Goal: Task Accomplishment & Management: Manage account settings

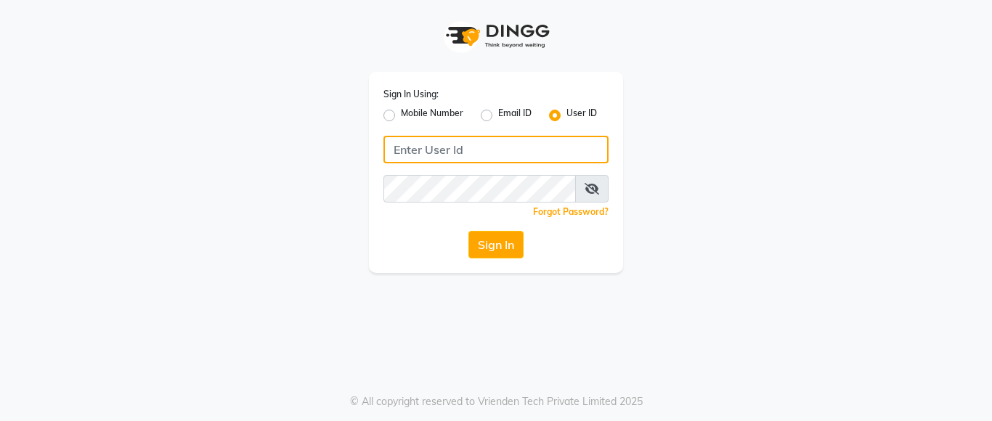
click at [425, 144] on input "Username" at bounding box center [496, 150] width 225 height 28
type input "lustersalon"
drag, startPoint x: 454, startPoint y: 150, endPoint x: 392, endPoint y: 151, distance: 62.5
click at [392, 151] on input "lustersalon" at bounding box center [496, 150] width 225 height 28
click at [424, 149] on input "Username" at bounding box center [496, 150] width 225 height 28
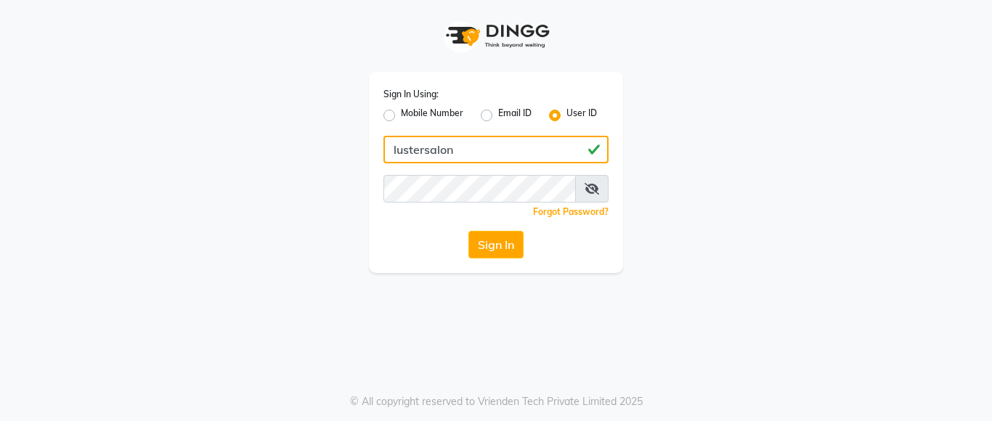
drag, startPoint x: 454, startPoint y: 148, endPoint x: 392, endPoint y: 150, distance: 61.8
click at [392, 150] on input "lustersalon" at bounding box center [496, 150] width 225 height 28
type input "lustersalon"
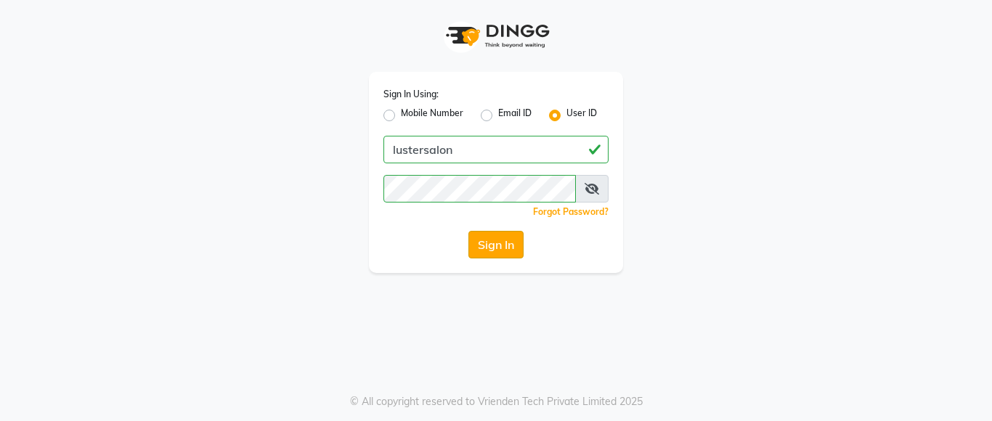
click at [490, 237] on button "Sign In" at bounding box center [496, 245] width 55 height 28
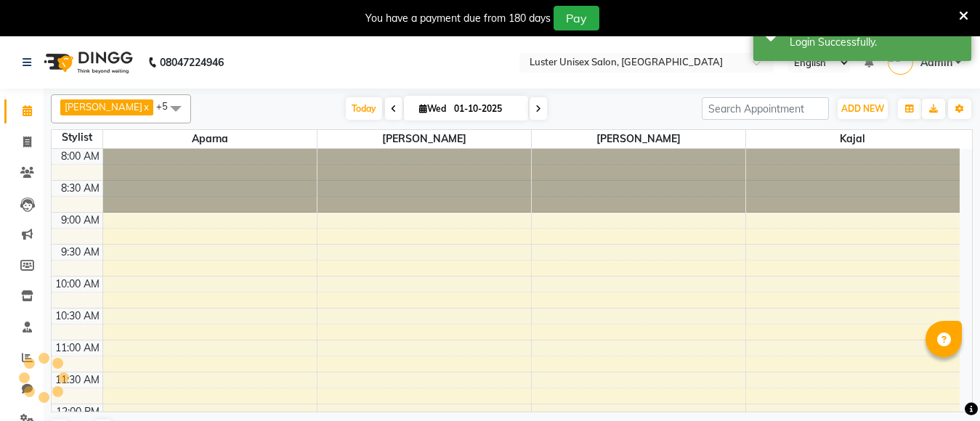
select select "en"
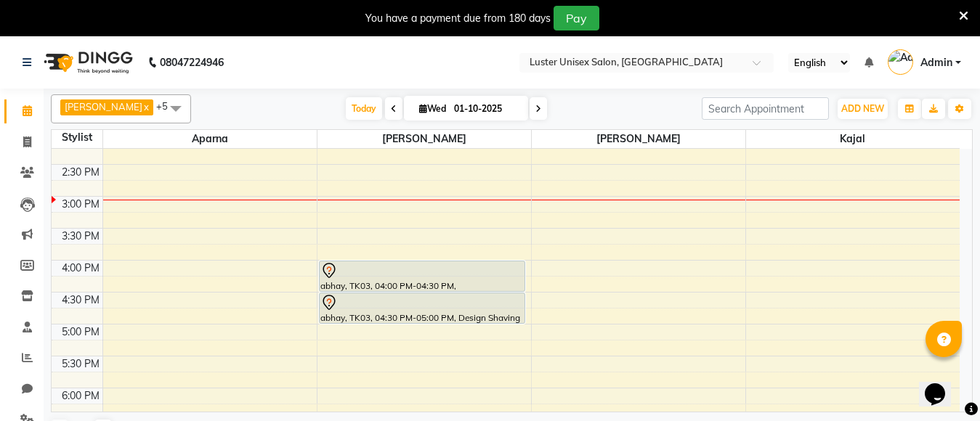
scroll to position [363, 0]
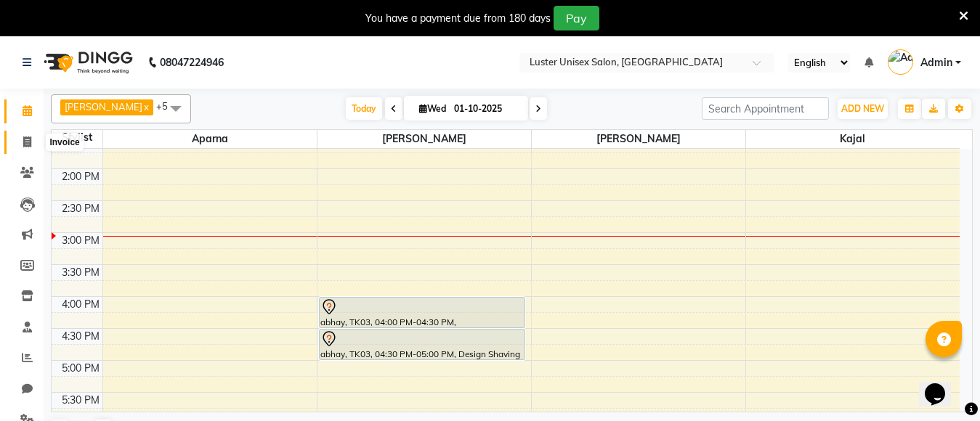
click at [28, 143] on icon at bounding box center [27, 142] width 8 height 11
select select "service"
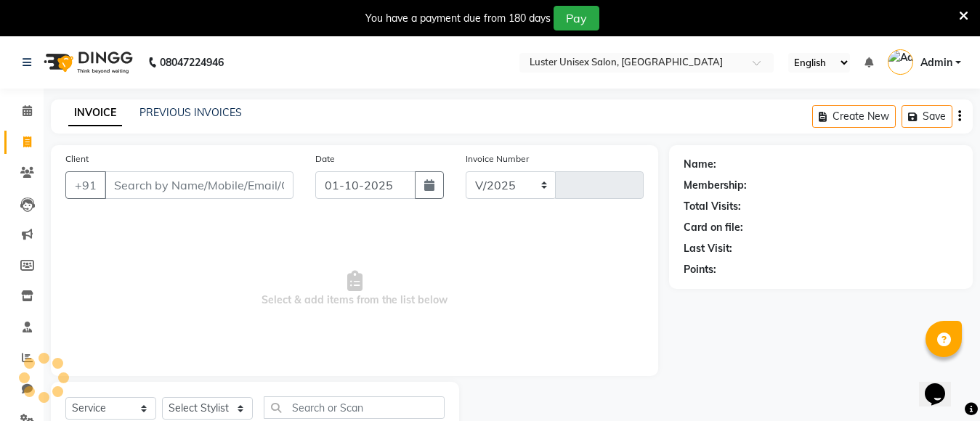
select select "7467"
type input "0640"
click at [133, 187] on input "Client" at bounding box center [199, 185] width 189 height 28
click at [219, 408] on select "Select Stylist Aparna Balraj jabid kajal krishna neelam" at bounding box center [207, 408] width 91 height 23
select select "88336"
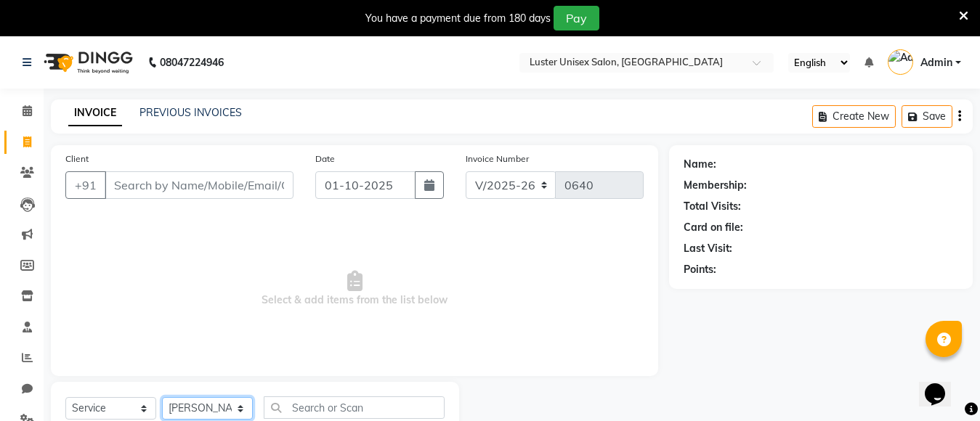
click at [162, 397] on select "Select Stylist Aparna Balraj jabid kajal krishna neelam" at bounding box center [207, 408] width 91 height 23
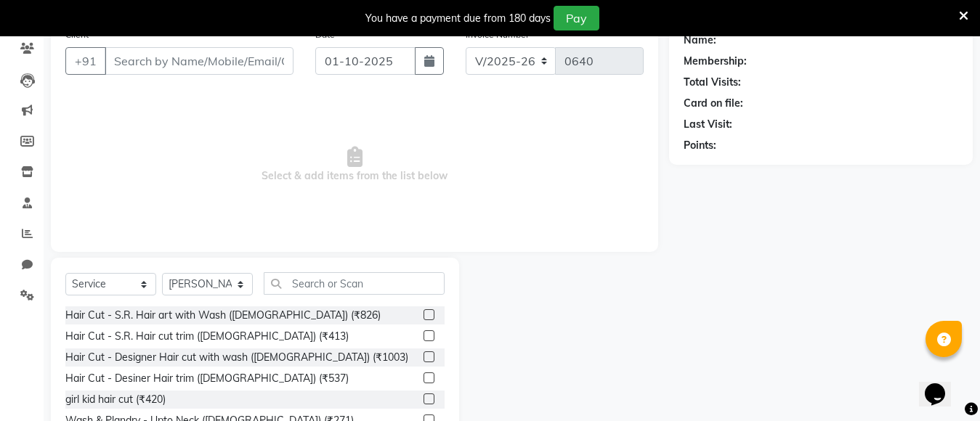
click at [314, 272] on div "Select Service Product Membership Package Voucher Prepaid Gift Card Select Styl…" at bounding box center [255, 365] width 408 height 214
click at [303, 283] on input "text" at bounding box center [354, 283] width 181 height 23
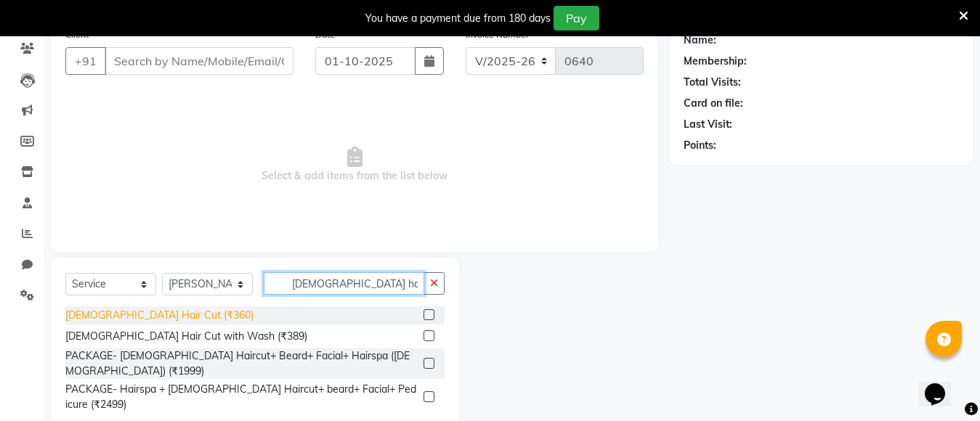
type input "male hair"
click at [122, 315] on div "Male Hair Cut (₹360)" at bounding box center [159, 315] width 188 height 15
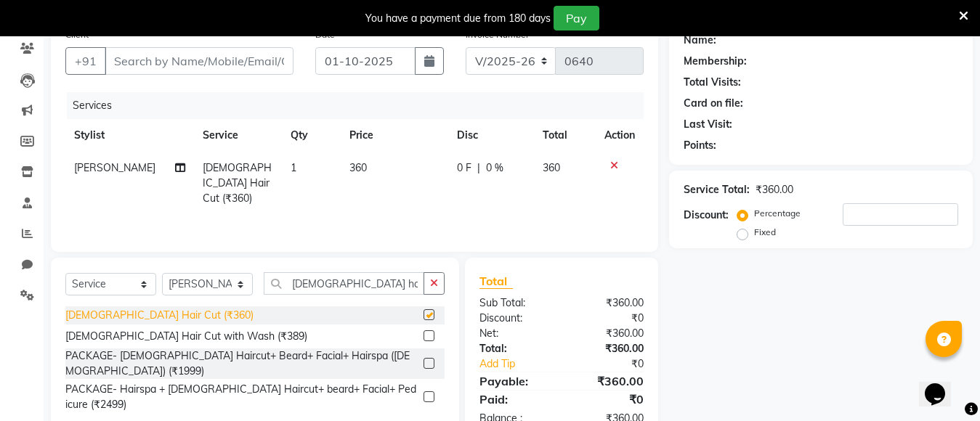
checkbox input "false"
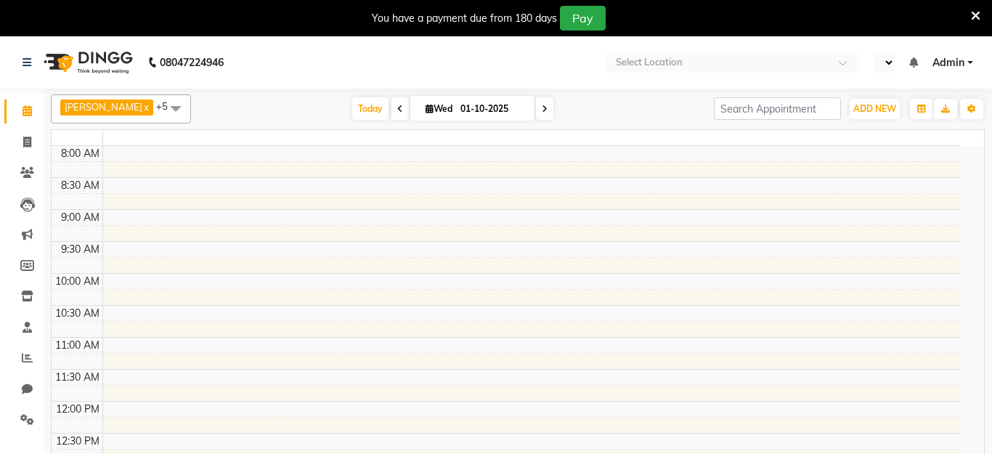
select select "en"
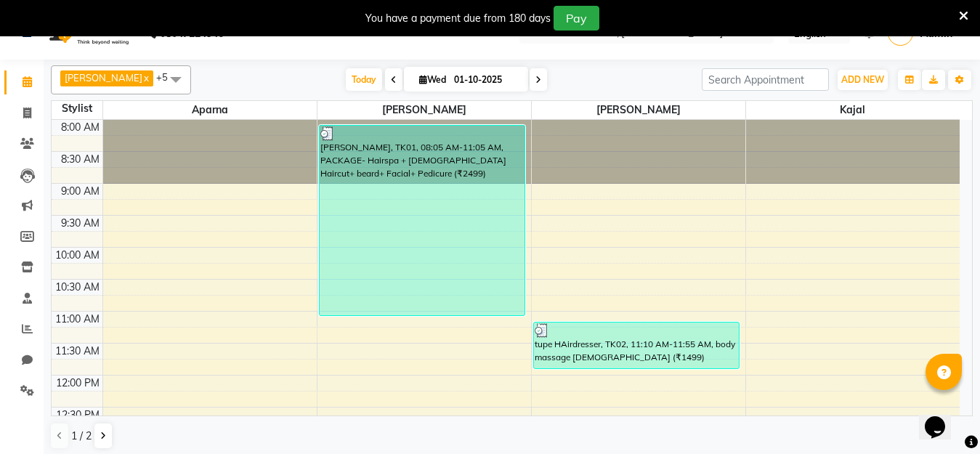
scroll to position [36, 0]
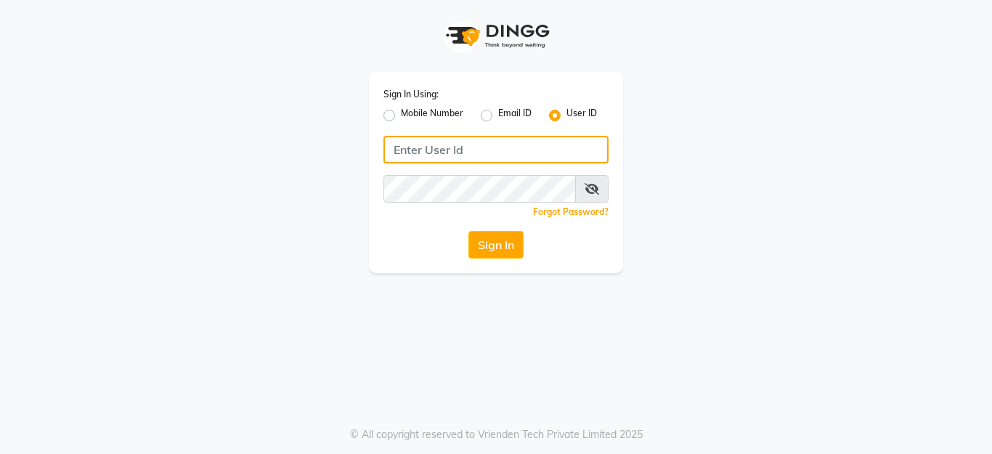
drag, startPoint x: 0, startPoint y: 0, endPoint x: 416, endPoint y: 160, distance: 445.9
click at [440, 148] on input "Username" at bounding box center [496, 150] width 225 height 28
click at [454, 154] on input "lustersalon" at bounding box center [496, 150] width 225 height 28
click at [455, 151] on input "lustersalon" at bounding box center [496, 150] width 225 height 28
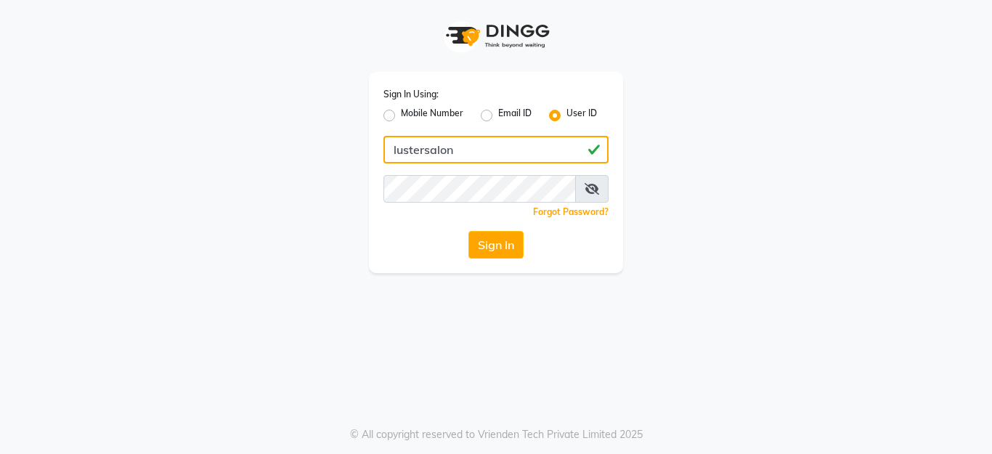
click at [455, 151] on input "lustersalon" at bounding box center [496, 150] width 225 height 28
type input "lustersalon"
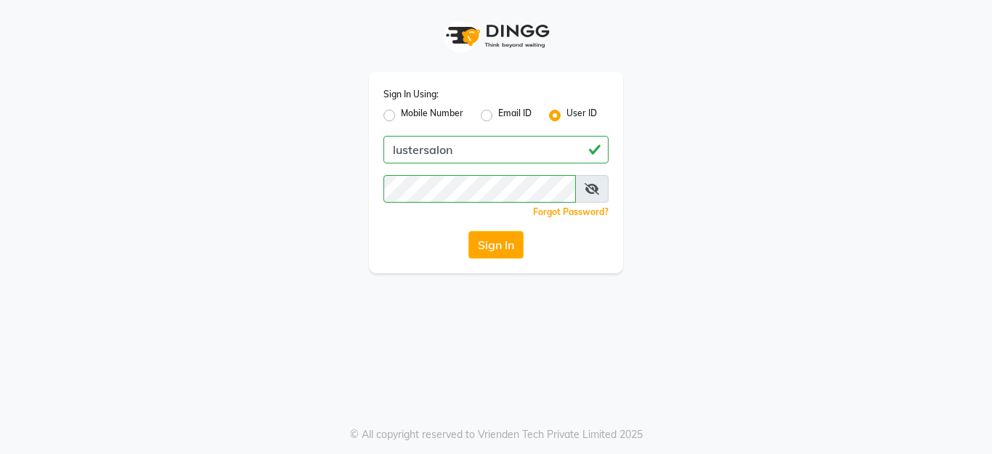
drag, startPoint x: 498, startPoint y: 246, endPoint x: 478, endPoint y: 242, distance: 20.8
click at [495, 245] on button "Sign In" at bounding box center [496, 245] width 55 height 28
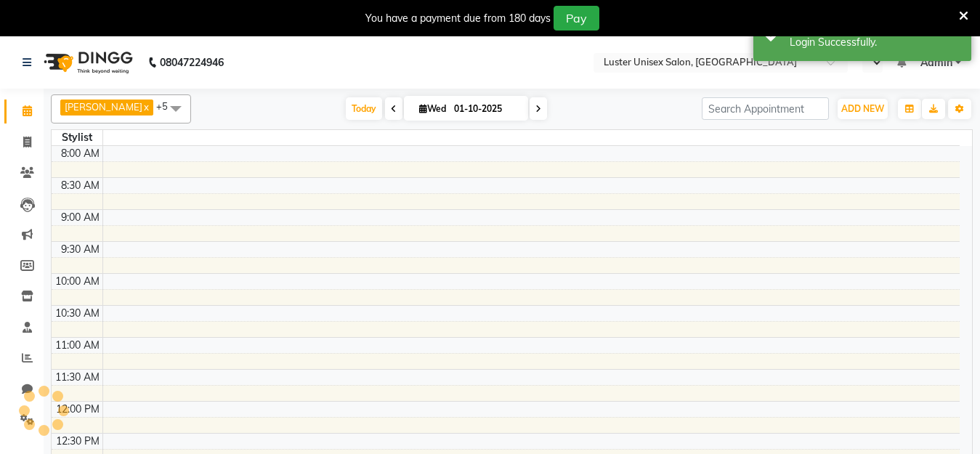
click at [964, 16] on icon at bounding box center [963, 15] width 9 height 13
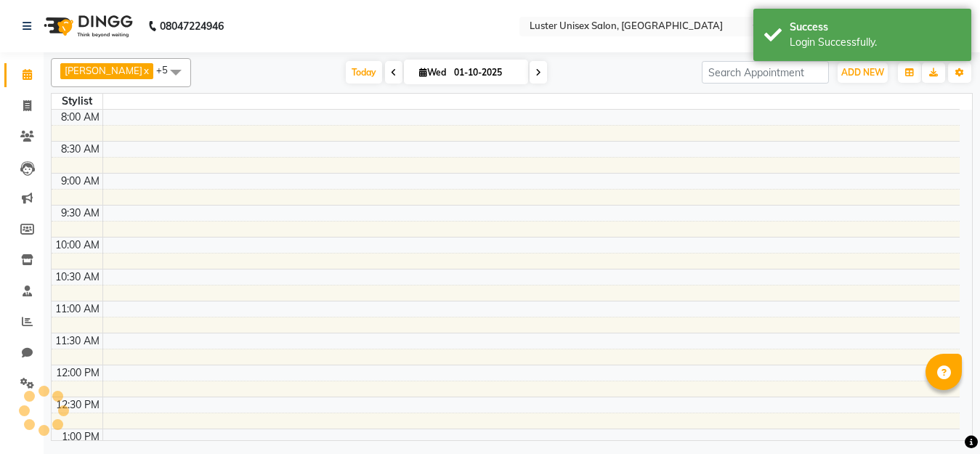
select select "en"
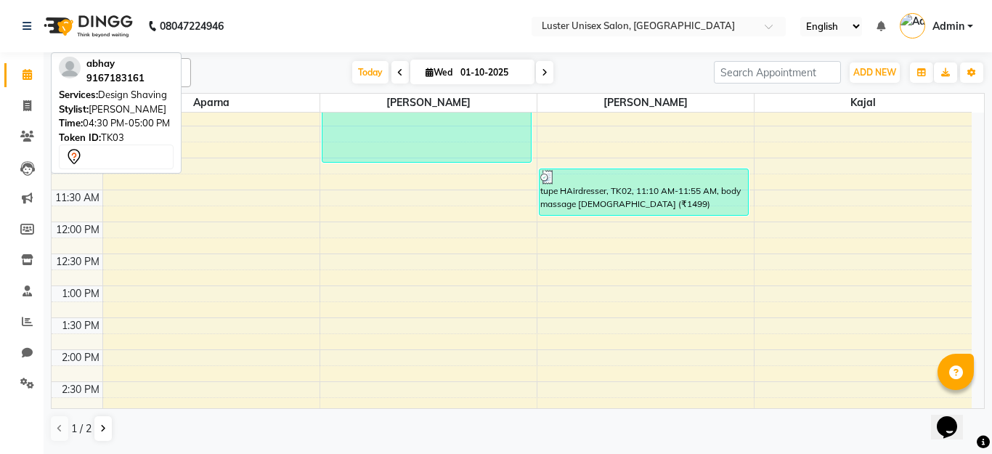
scroll to position [436, 0]
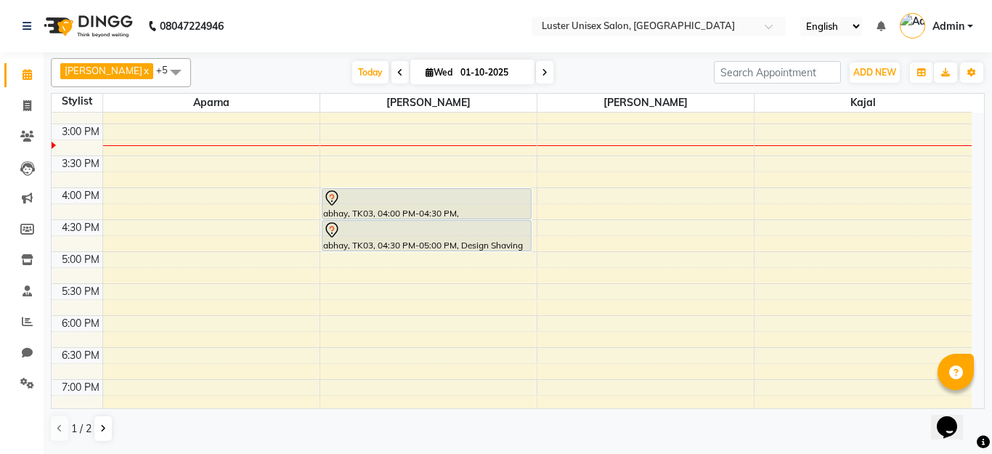
click at [332, 284] on div "8:00 AM 8:30 AM 9:00 AM 9:30 AM 10:00 AM 10:30 AM 11:00 AM 11:30 AM 12:00 PM 12…" at bounding box center [512, 124] width 920 height 894
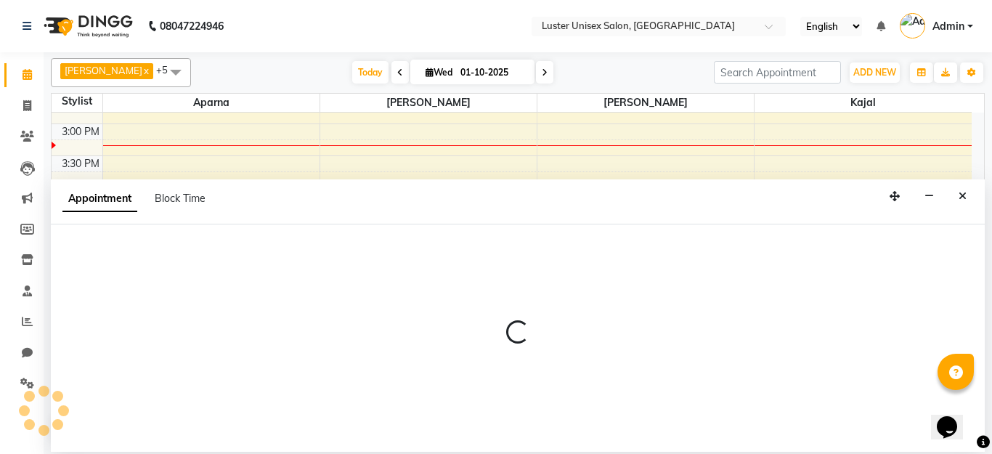
select select "68086"
select select "tentative"
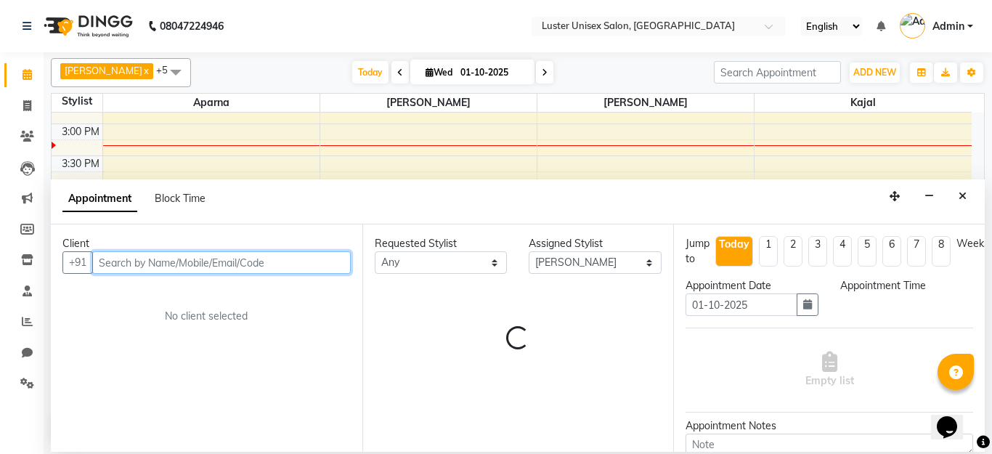
select select "1050"
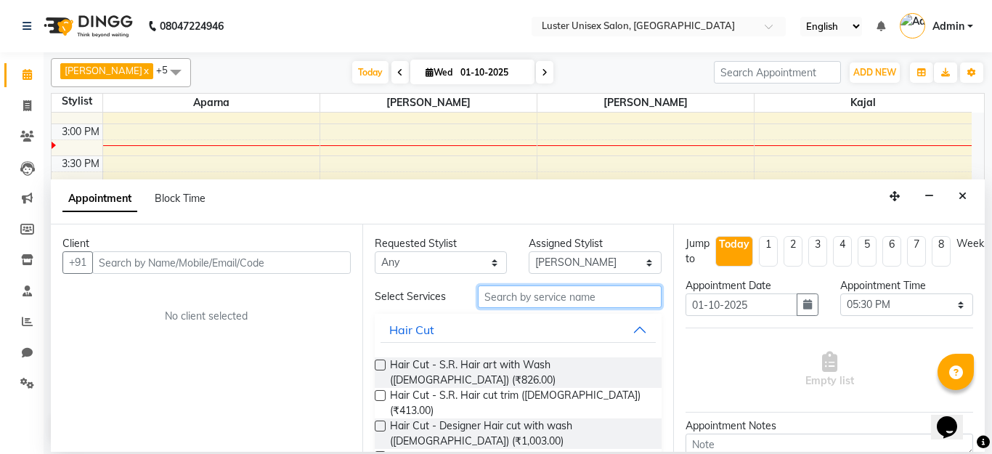
click at [513, 291] on input "text" at bounding box center [570, 296] width 185 height 23
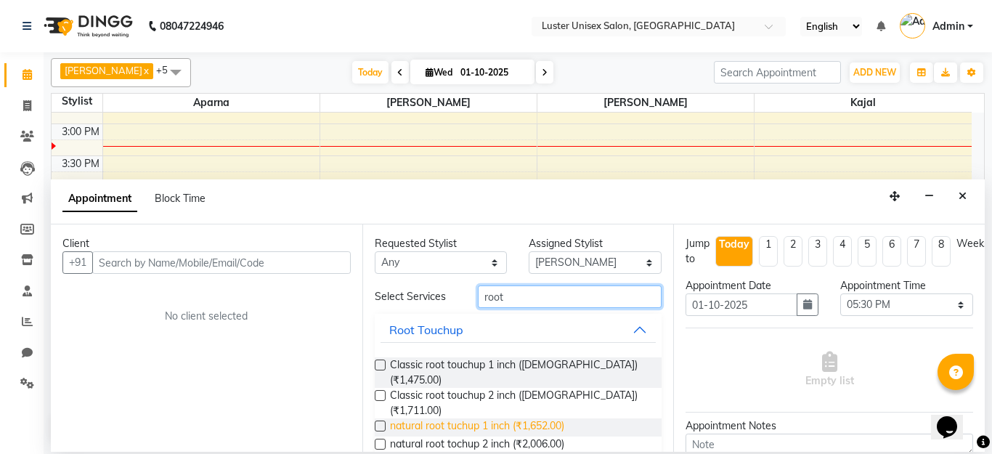
type input "root"
click at [513, 418] on span "natural root tuchup 1 inch (₹1,652.00)" at bounding box center [477, 427] width 174 height 18
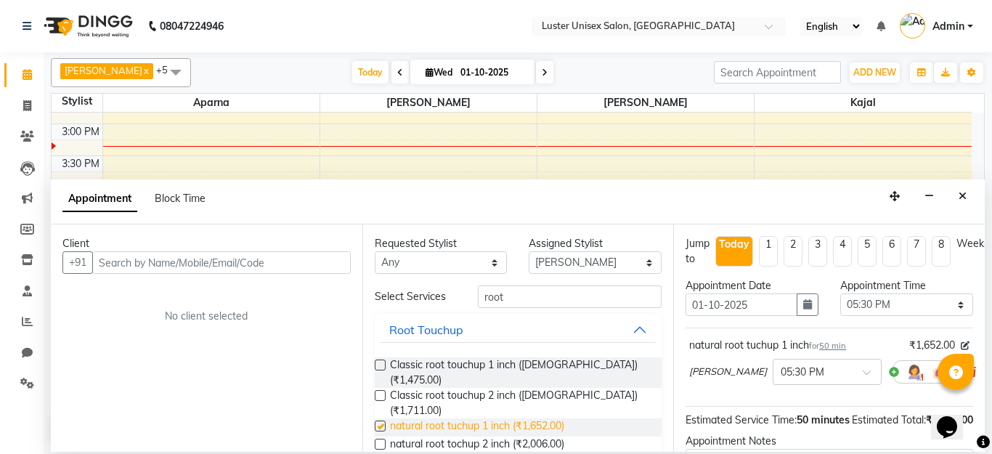
checkbox input "false"
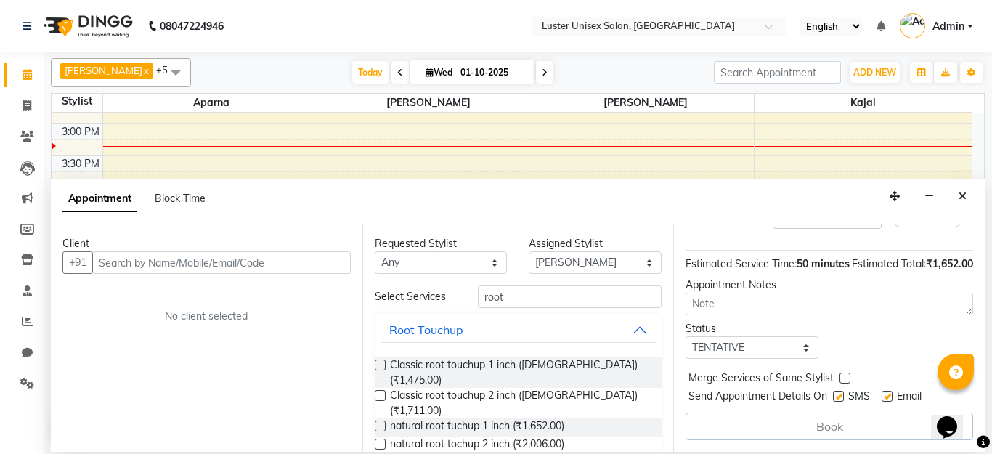
scroll to position [184, 0]
click at [175, 264] on input "text" at bounding box center [221, 262] width 259 height 23
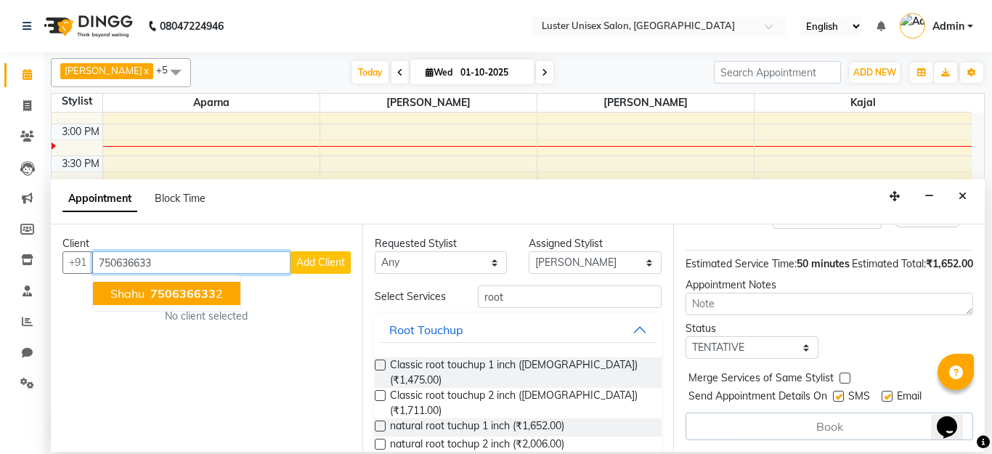
click at [183, 295] on span "750636633" at bounding box center [182, 293] width 65 height 15
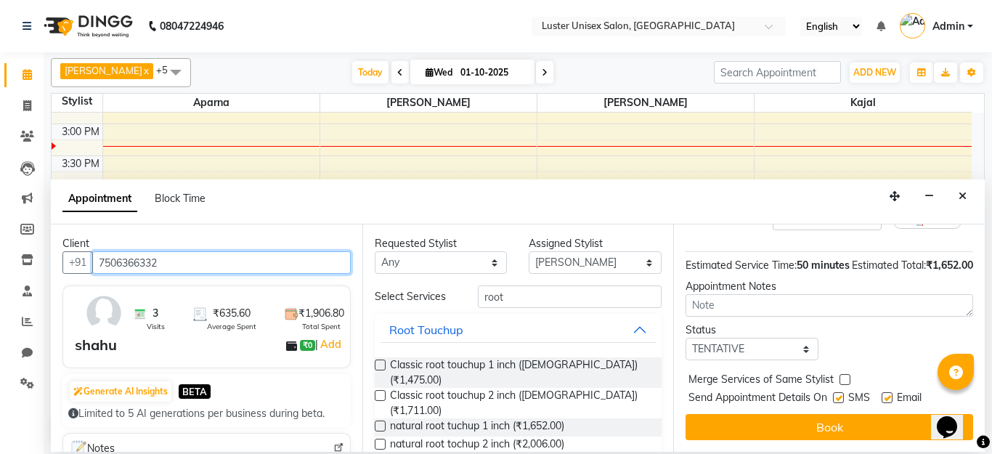
scroll to position [182, 0]
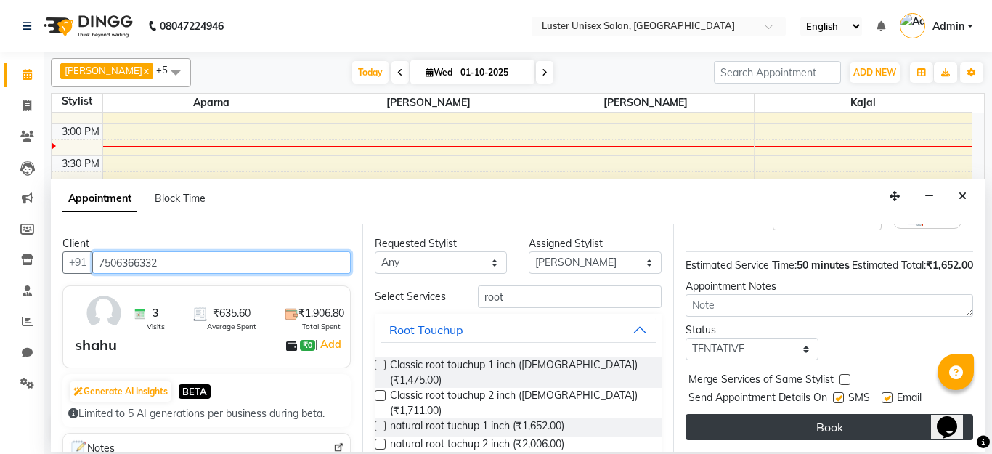
type input "7506366332"
click at [840, 414] on button "Book" at bounding box center [830, 427] width 288 height 26
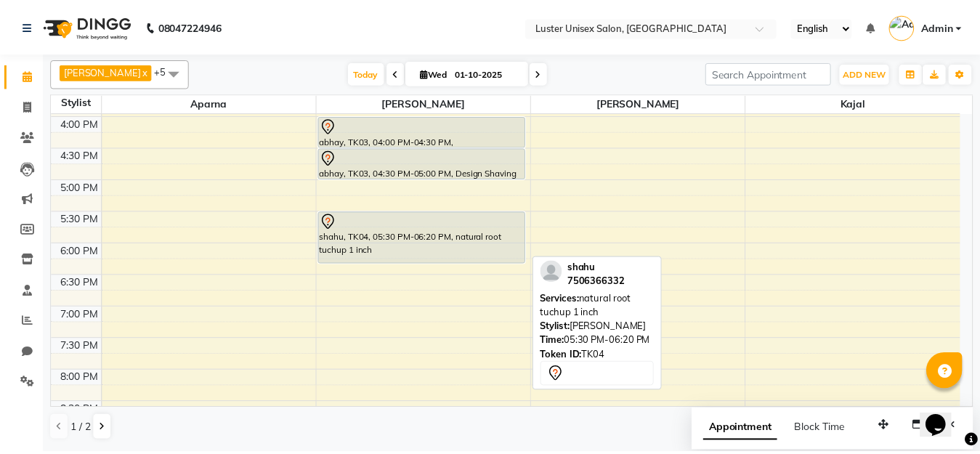
scroll to position [436, 0]
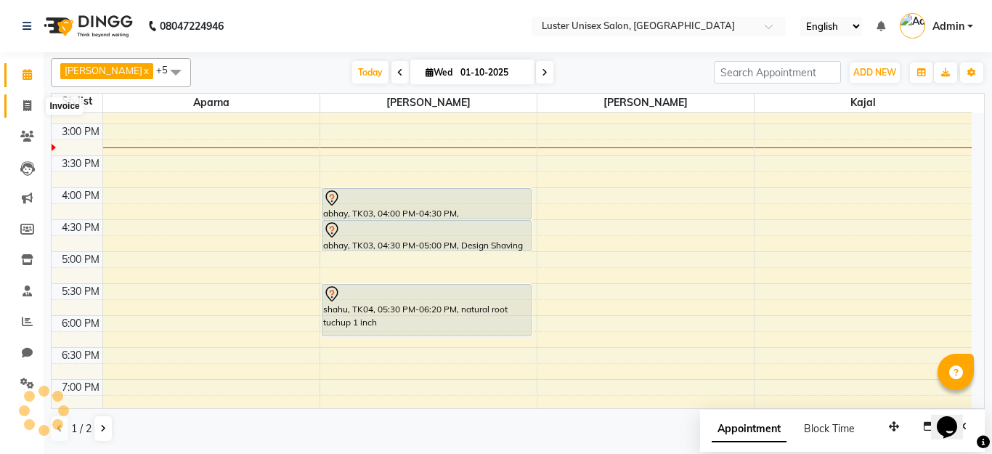
click at [28, 106] on icon at bounding box center [27, 105] width 8 height 11
select select "service"
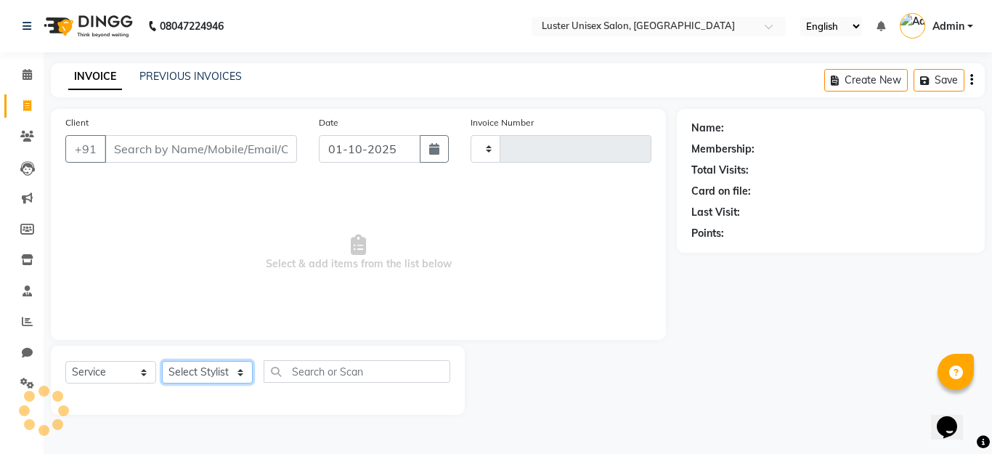
click at [224, 368] on select "Select Stylist" at bounding box center [207, 372] width 91 height 23
click at [222, 368] on select "Select Stylist" at bounding box center [207, 372] width 91 height 23
select select "7467"
type input "0640"
click at [222, 368] on select "Select Stylist" at bounding box center [207, 372] width 91 height 23
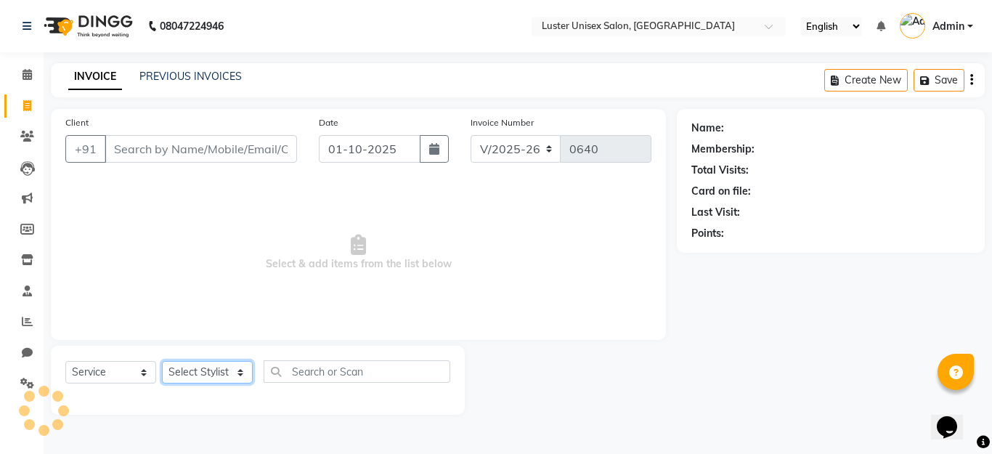
click at [222, 368] on select "Select Stylist" at bounding box center [207, 372] width 91 height 23
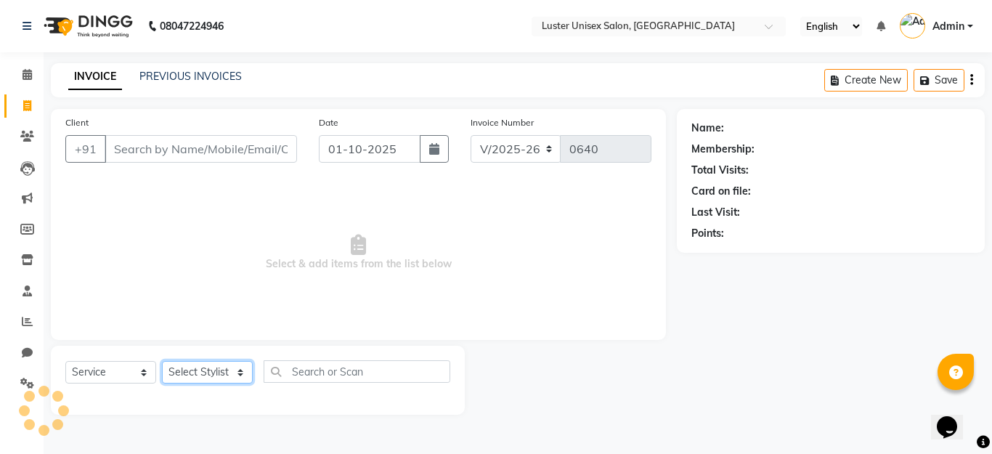
click at [222, 368] on select "Select Stylist Aparna Balraj jabid kajal krishna neelam" at bounding box center [207, 372] width 91 height 23
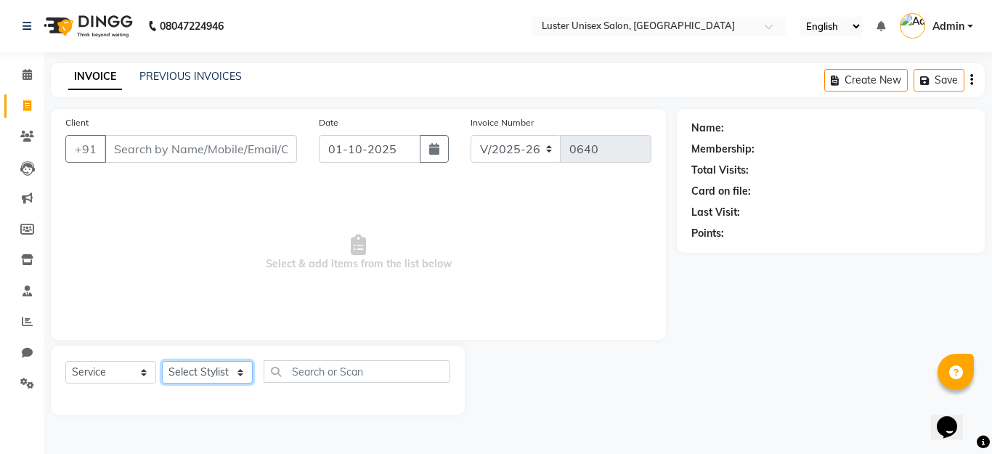
select select "88336"
click at [162, 361] on select "Select Stylist Aparna Balraj jabid kajal krishna neelam" at bounding box center [207, 372] width 91 height 23
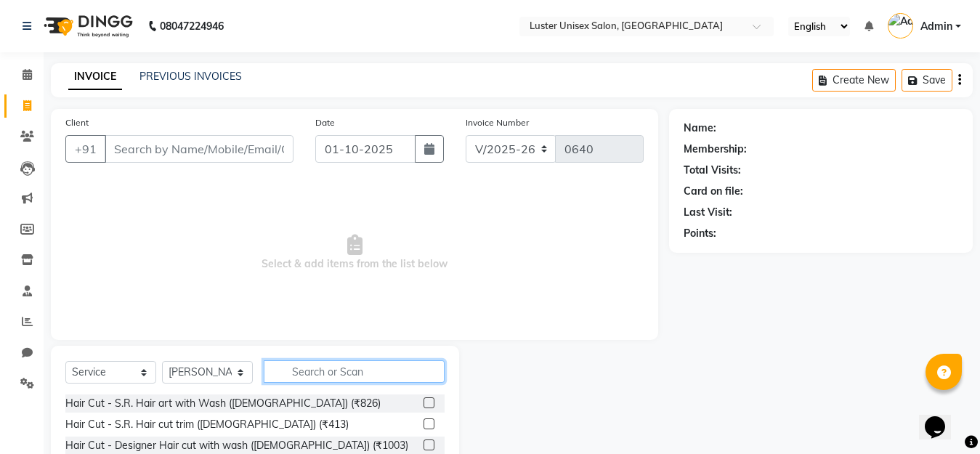
click at [309, 370] on input "text" at bounding box center [354, 371] width 181 height 23
click at [318, 359] on div "Select Service Product Membership Package Voucher Prepaid Gift Card Select Styl…" at bounding box center [255, 453] width 408 height 214
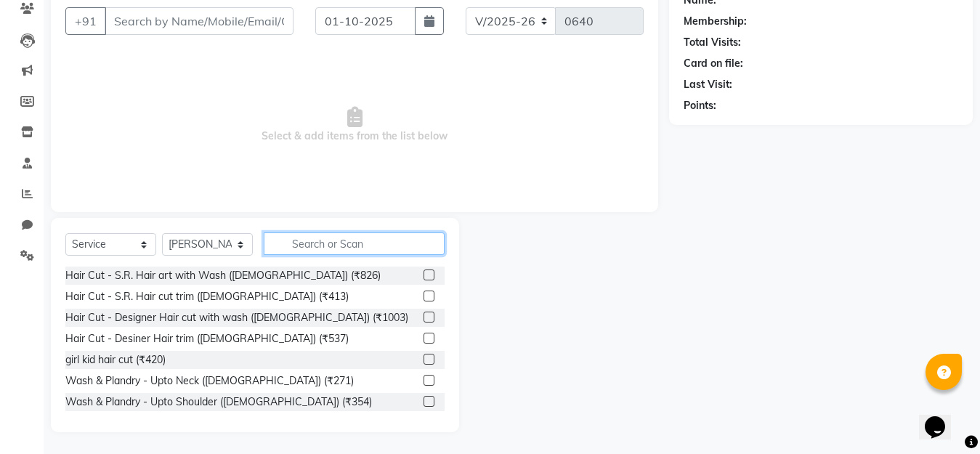
click at [321, 234] on input "text" at bounding box center [354, 243] width 181 height 23
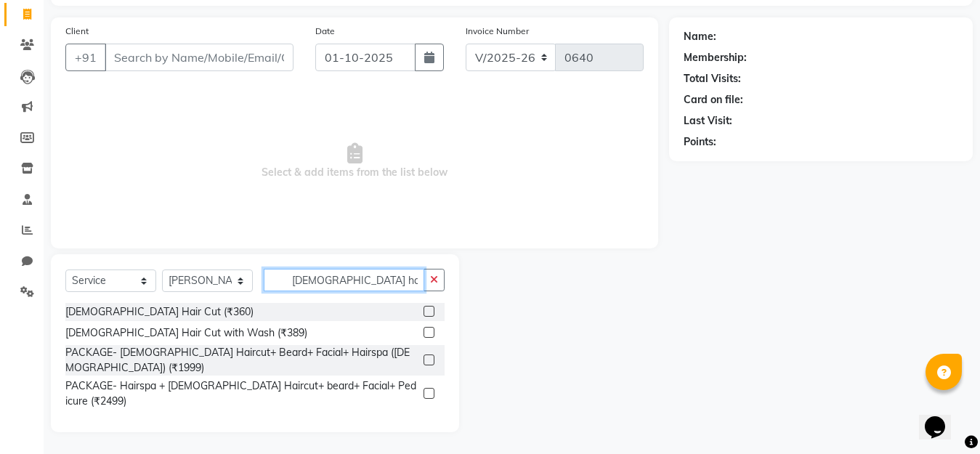
scroll to position [67, 0]
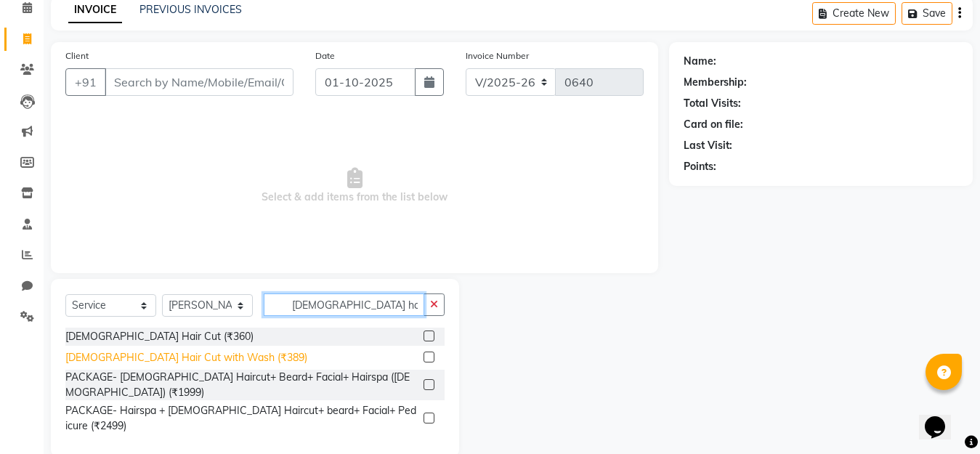
type input "male hair"
click at [79, 359] on div "Male Hair Cut with Wash (₹389)" at bounding box center [186, 357] width 242 height 15
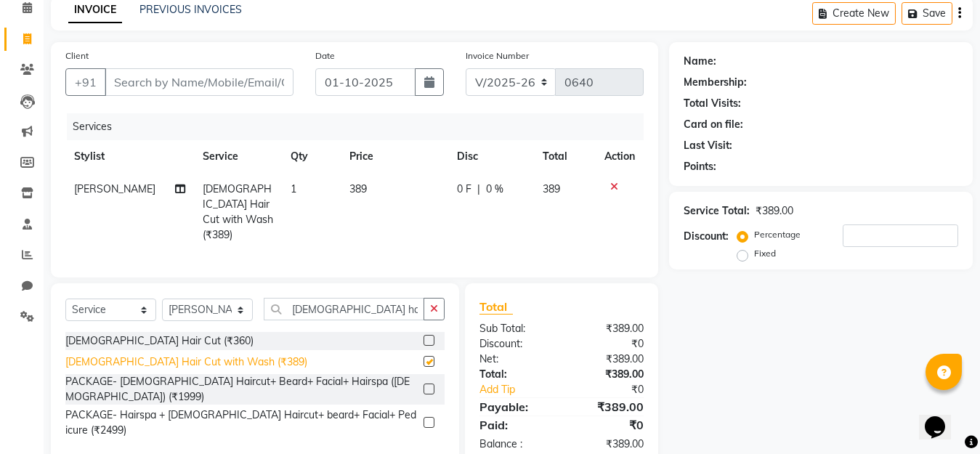
checkbox input "false"
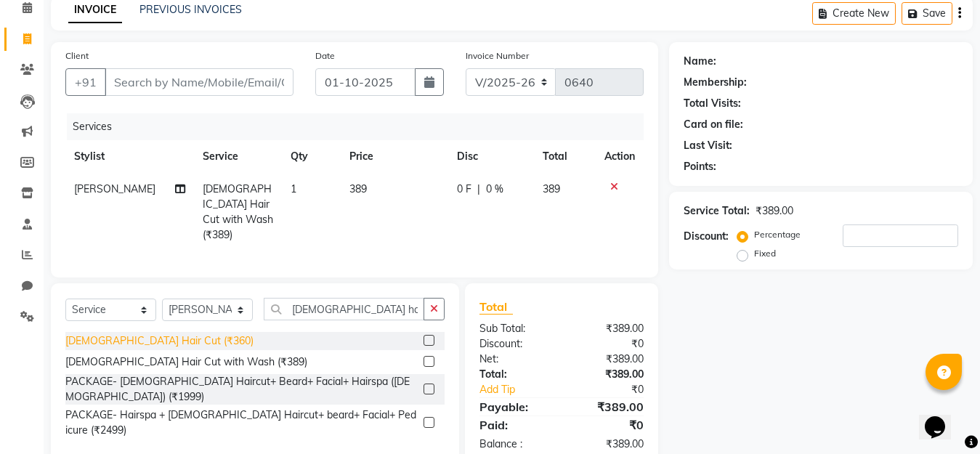
click at [135, 341] on div "Male Hair Cut (₹360)" at bounding box center [159, 340] width 188 height 15
checkbox input "false"
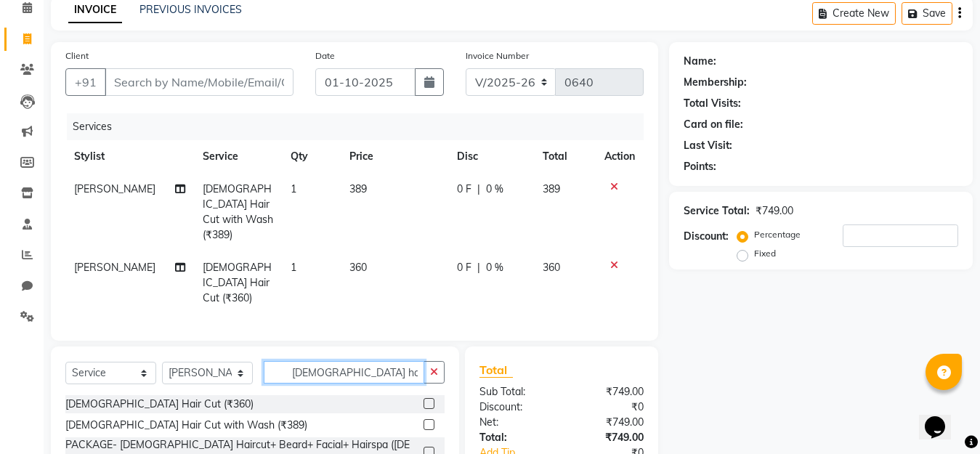
click at [367, 361] on input "male hair" at bounding box center [344, 372] width 161 height 23
click at [365, 361] on input "male hair" at bounding box center [344, 372] width 161 height 23
click at [364, 361] on input "male hair" at bounding box center [344, 372] width 161 height 23
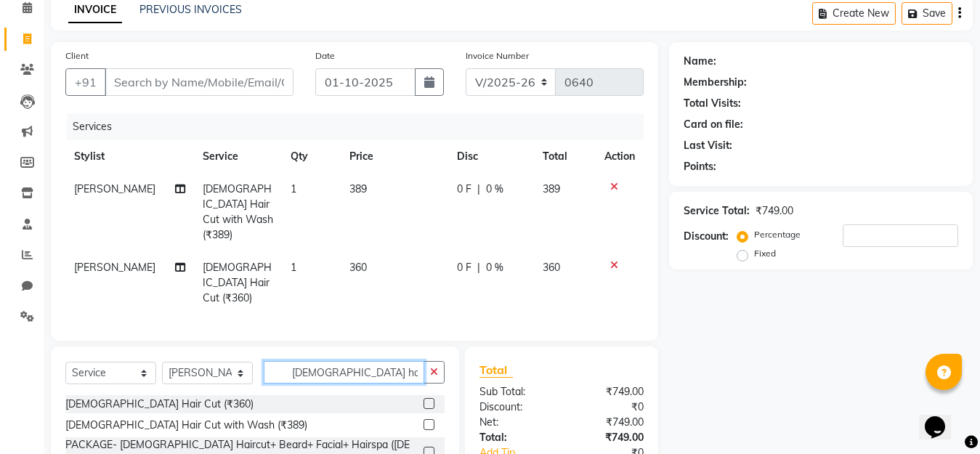
click at [363, 361] on input "male hair" at bounding box center [344, 372] width 161 height 23
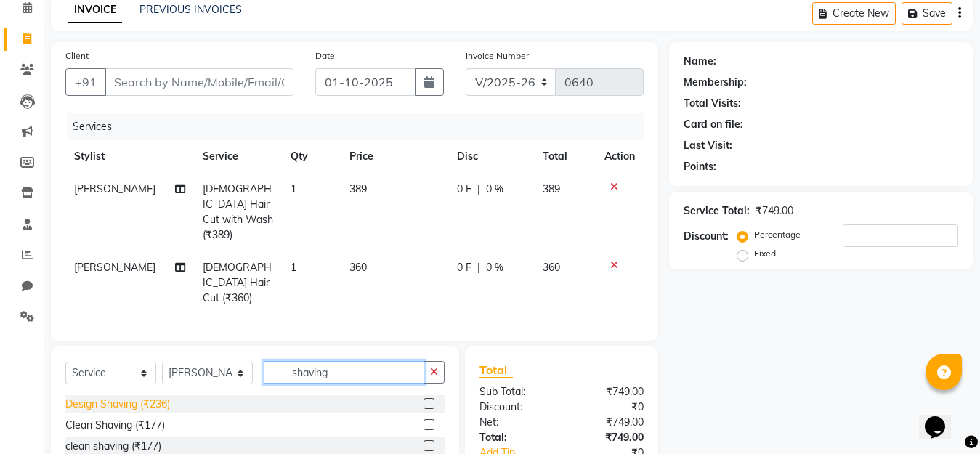
type input "shaving"
click at [77, 397] on div "Design Shaving (₹236)" at bounding box center [117, 404] width 105 height 15
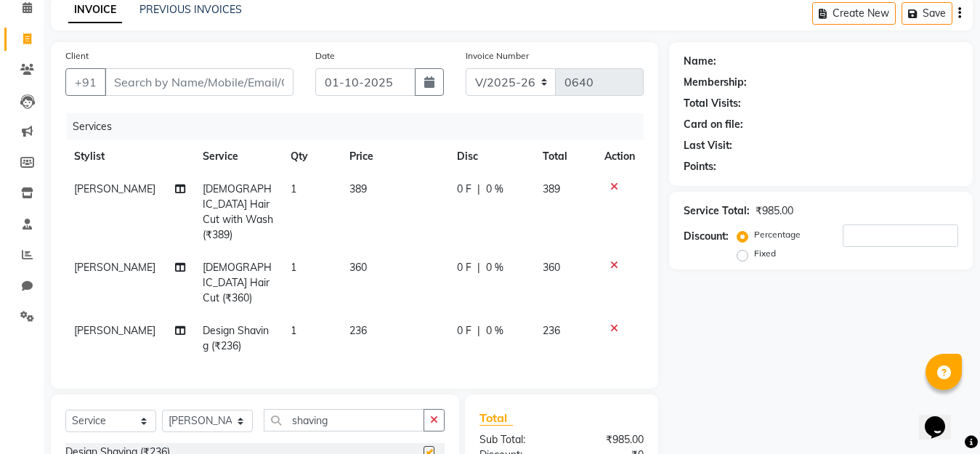
checkbox input "false"
click at [210, 84] on input "Client" at bounding box center [199, 82] width 189 height 28
click at [23, 5] on icon at bounding box center [27, 7] width 9 height 11
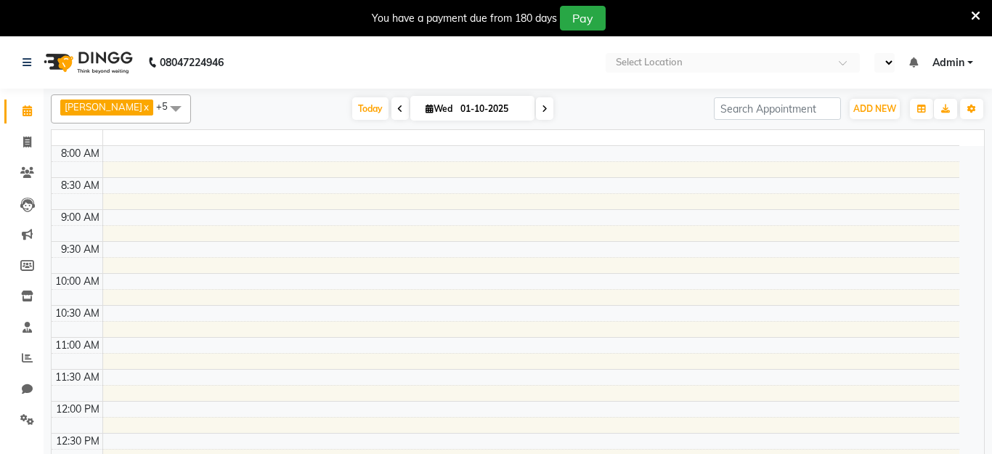
select select "en"
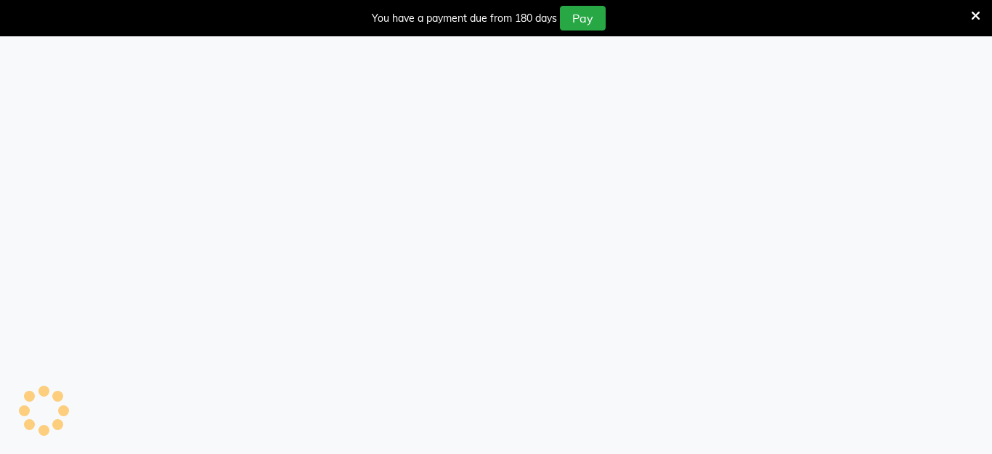
select select "service"
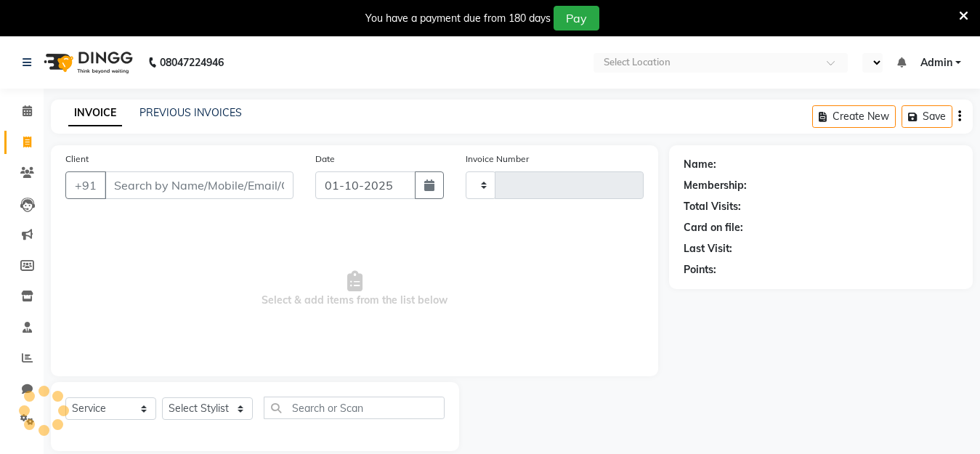
select select "en"
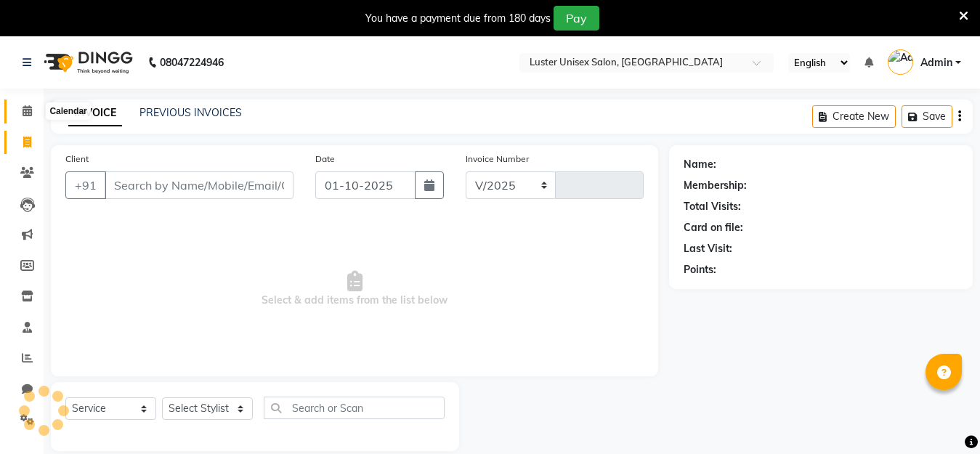
select select "7467"
type input "0640"
click at [25, 105] on icon at bounding box center [27, 110] width 9 height 11
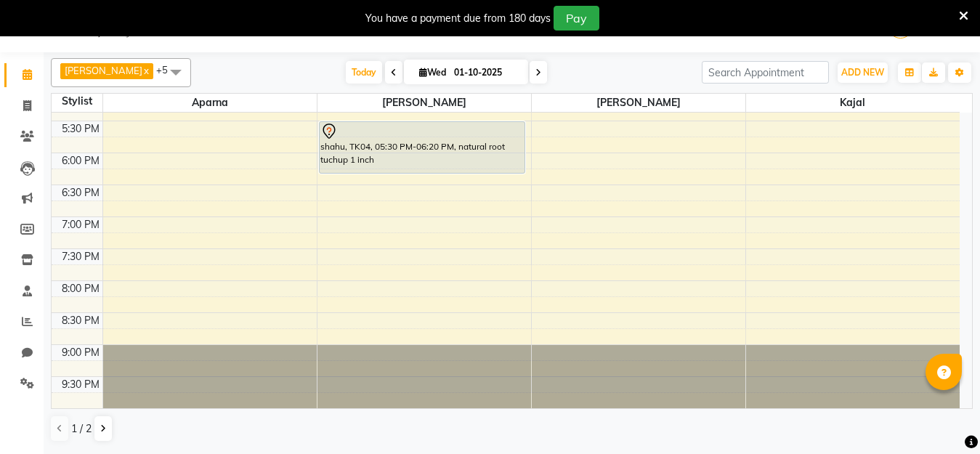
scroll to position [526, 0]
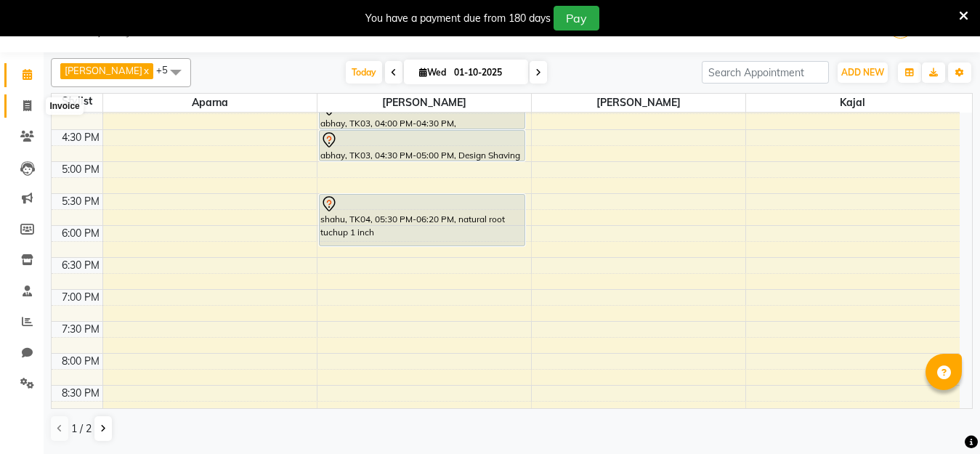
click at [26, 102] on icon at bounding box center [27, 105] width 8 height 11
select select "service"
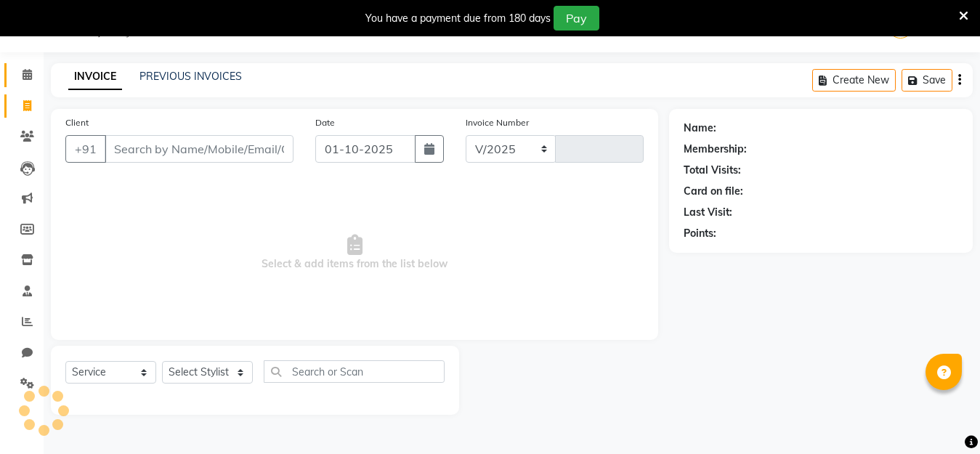
select select "7467"
type input "0640"
click at [24, 74] on icon at bounding box center [27, 74] width 9 height 11
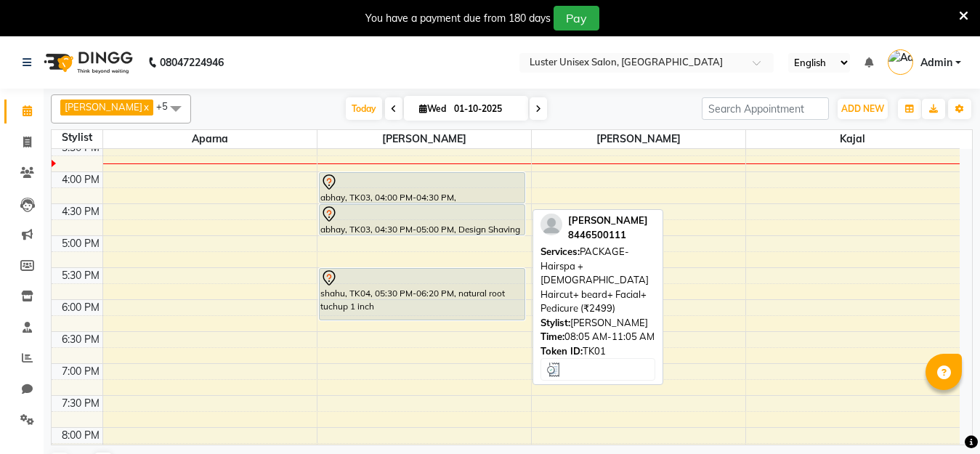
scroll to position [509, 0]
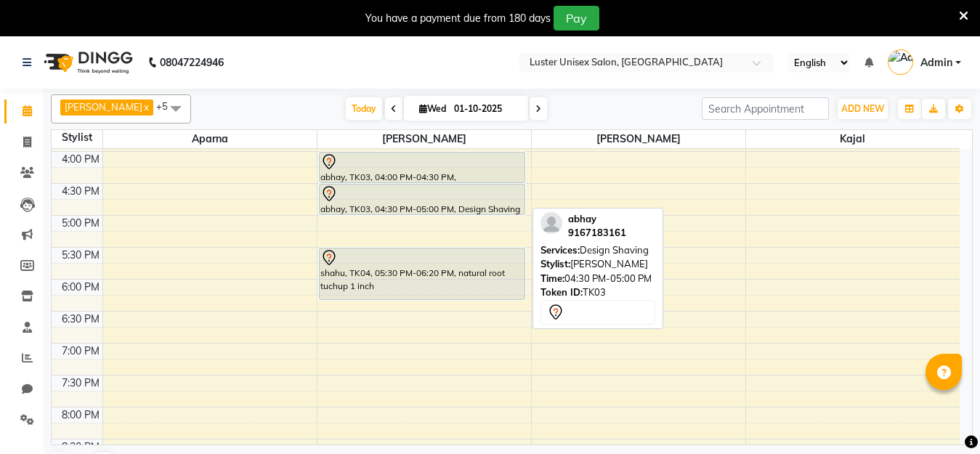
click at [385, 179] on div at bounding box center [423, 182] width 206 height 6
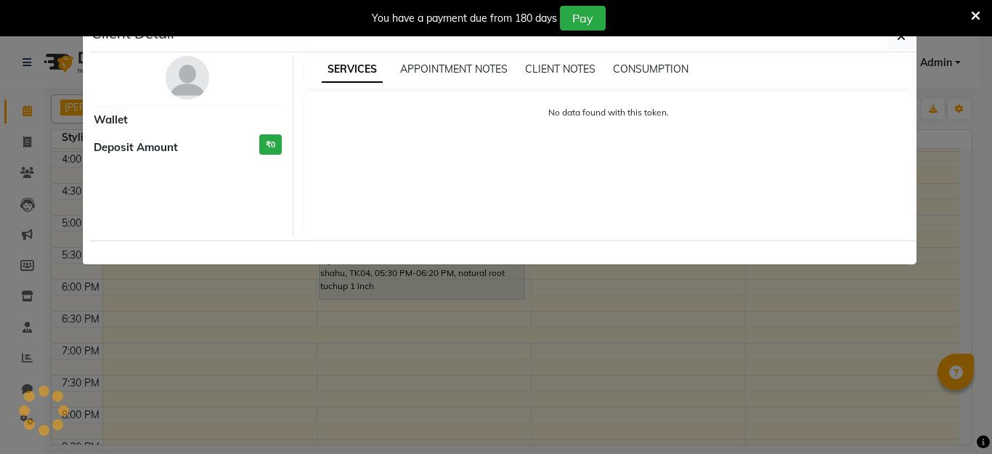
select select "7"
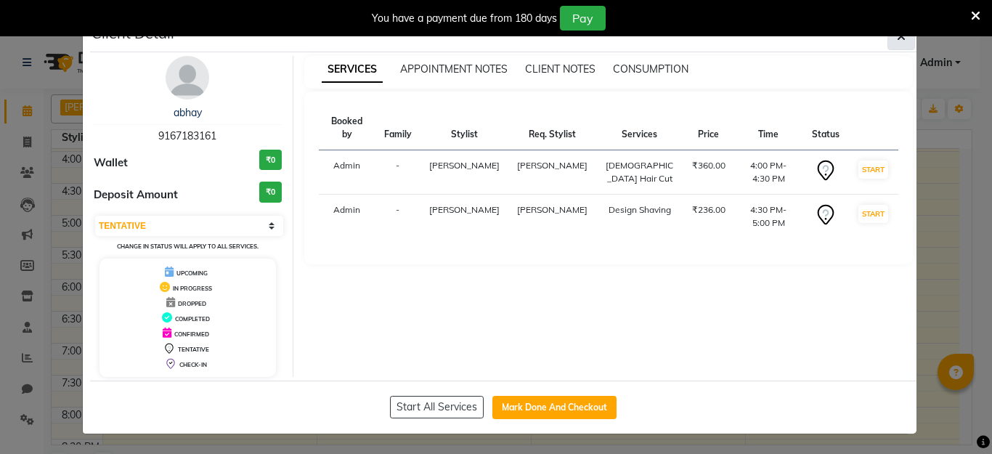
click at [894, 40] on button "button" at bounding box center [902, 37] width 28 height 28
